Goal: Task Accomplishment & Management: Use online tool/utility

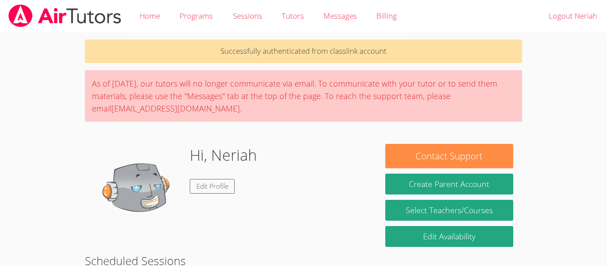
click at [549, 73] on body "Home Programs Sessions Tutors Messages Billing Logout Neriah Successfully authe…" at bounding box center [303, 133] width 607 height 266
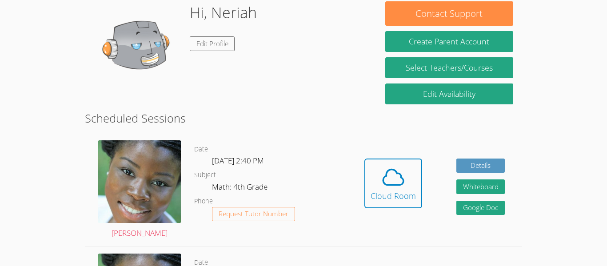
scroll to position [143, 0]
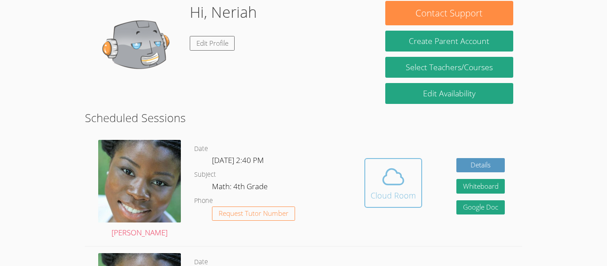
click at [389, 192] on div "Cloud Room" at bounding box center [393, 195] width 45 height 12
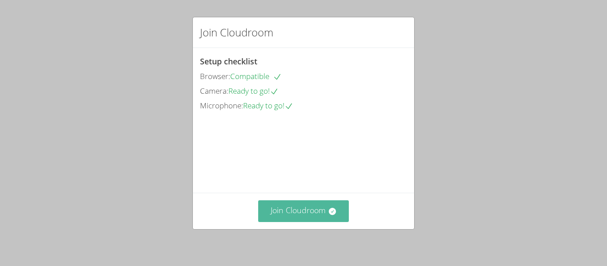
click at [282, 207] on button "Join Cloudroom" at bounding box center [303, 211] width 91 height 22
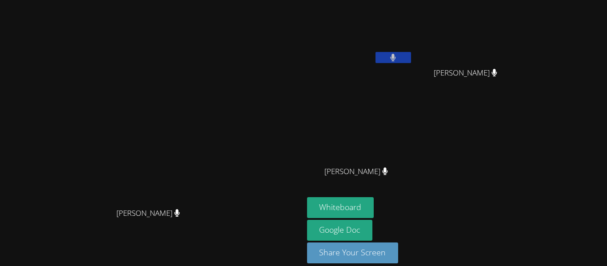
click at [411, 61] on button at bounding box center [393, 57] width 36 height 11
click at [218, 156] on video at bounding box center [151, 120] width 133 height 167
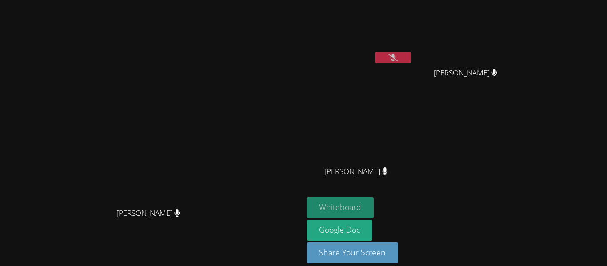
click at [374, 210] on button "Whiteboard" at bounding box center [340, 207] width 67 height 21
click at [411, 52] on button at bounding box center [393, 57] width 36 height 11
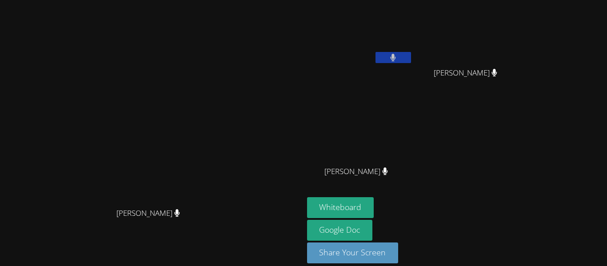
click at [411, 60] on button at bounding box center [393, 57] width 36 height 11
click at [398, 59] on icon at bounding box center [392, 58] width 9 height 8
click at [411, 62] on button at bounding box center [393, 57] width 36 height 11
click at [411, 59] on button at bounding box center [393, 57] width 36 height 11
click at [396, 61] on icon at bounding box center [393, 58] width 6 height 8
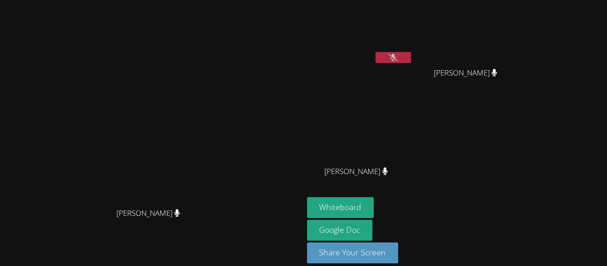
click at [398, 61] on icon at bounding box center [392, 58] width 9 height 8
click at [396, 57] on icon at bounding box center [393, 58] width 6 height 8
click at [85, 185] on video at bounding box center [151, 120] width 133 height 167
click at [398, 59] on icon at bounding box center [392, 58] width 9 height 8
click at [411, 52] on button at bounding box center [393, 57] width 36 height 11
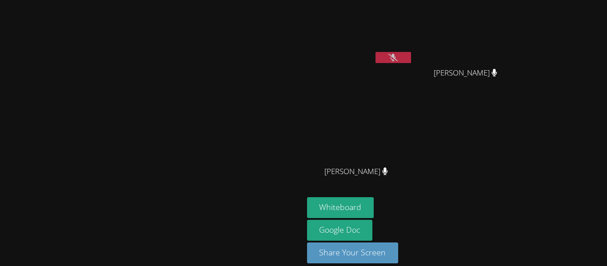
click at [411, 53] on button at bounding box center [393, 57] width 36 height 11
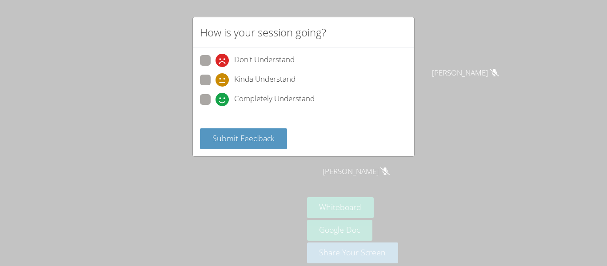
click at [215, 106] on span at bounding box center [215, 106] width 0 height 0
click at [215, 102] on input "Completely Understand" at bounding box center [219, 98] width 8 height 8
radio input "true"
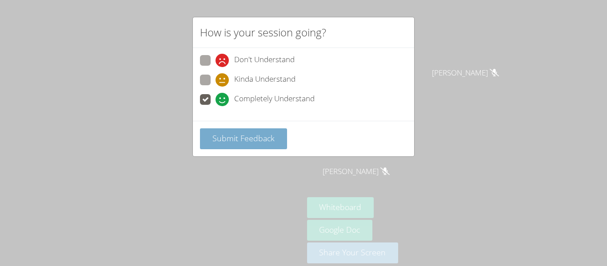
click at [225, 143] on span "Submit Feedback" at bounding box center [243, 138] width 62 height 11
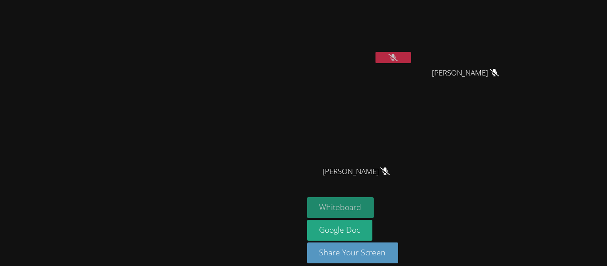
click at [374, 208] on button "Whiteboard" at bounding box center [340, 207] width 67 height 21
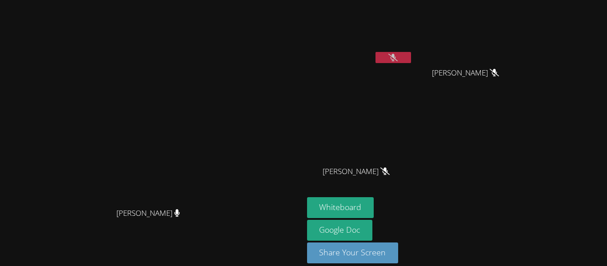
click at [398, 58] on icon at bounding box center [392, 58] width 9 height 8
click at [396, 58] on icon at bounding box center [393, 58] width 5 height 8
click at [398, 59] on icon at bounding box center [392, 58] width 9 height 8
click at [396, 58] on icon at bounding box center [393, 58] width 5 height 8
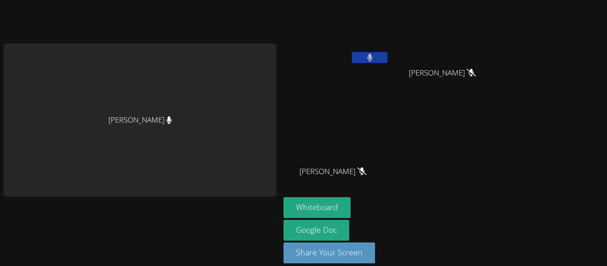
click at [371, 57] on button at bounding box center [370, 57] width 36 height 11
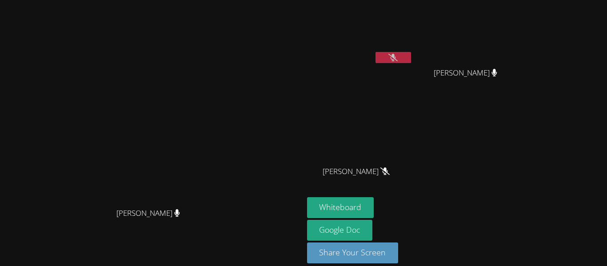
click at [398, 60] on icon at bounding box center [392, 58] width 9 height 8
